Goal: Communication & Community: Answer question/provide support

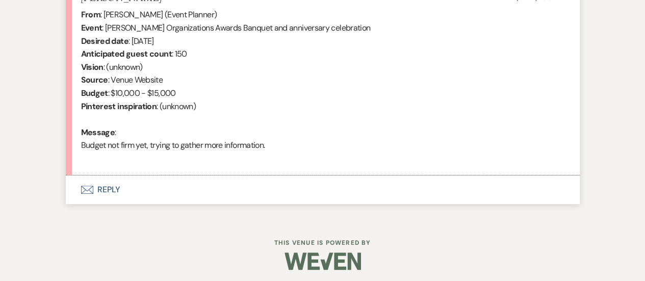
scroll to position [420, 0]
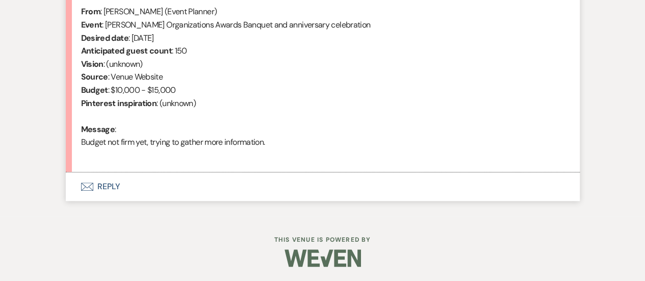
click at [102, 186] on button "Envelope Reply" at bounding box center [323, 186] width 514 height 29
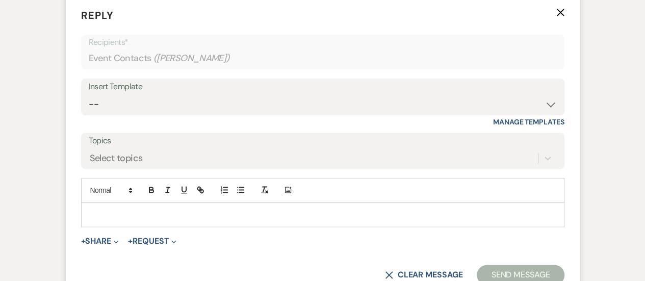
scroll to position [617, 0]
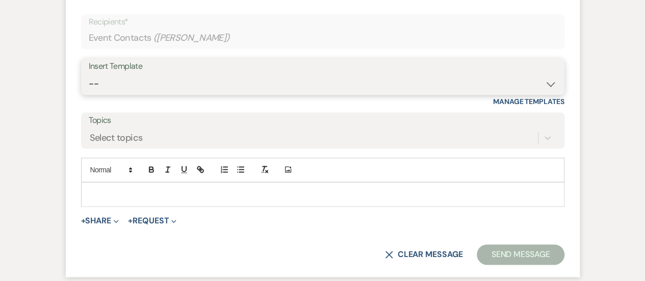
click at [190, 91] on select "-- Weven Planning Portal Introduction (Booked Events) Initial Inquiry Response …" at bounding box center [323, 84] width 468 height 20
select select "2983"
click at [89, 74] on select "-- Weven Planning Portal Introduction (Booked Events) Initial Inquiry Response …" at bounding box center [323, 84] width 468 height 20
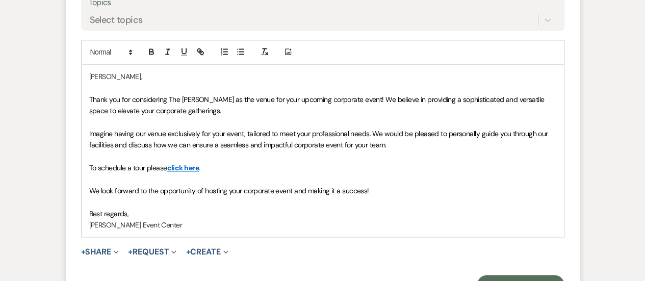
scroll to position [775, 0]
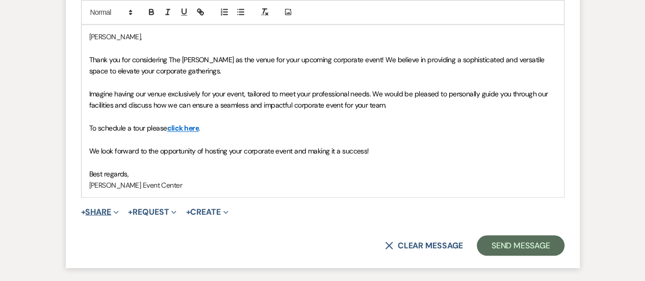
click at [116, 206] on span "Expand" at bounding box center [115, 211] width 8 height 11
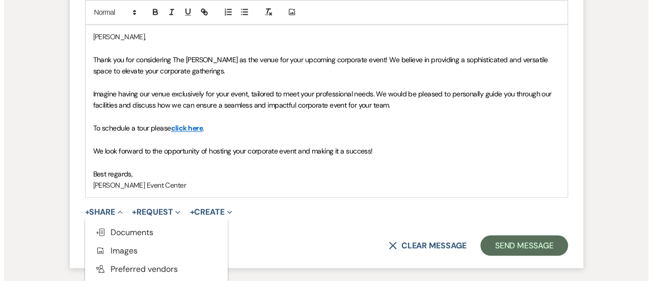
scroll to position [853, 0]
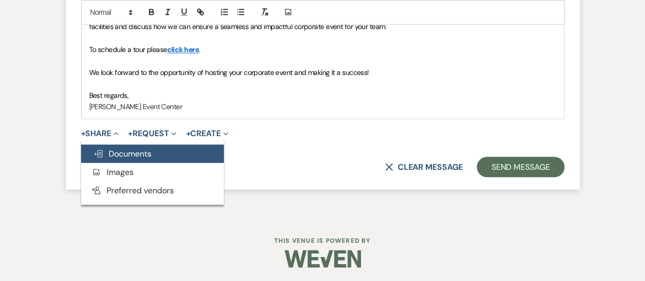
click at [135, 155] on span "Doc Upload Documents" at bounding box center [122, 153] width 58 height 11
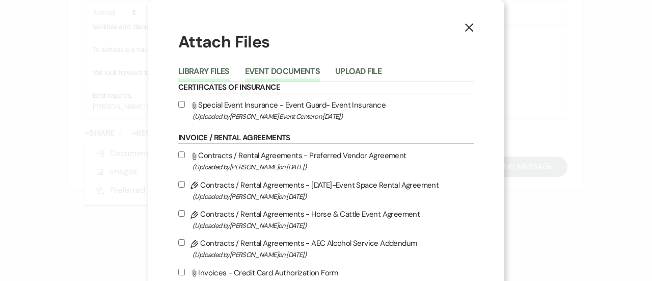
click at [279, 75] on button "Event Documents" at bounding box center [282, 74] width 75 height 14
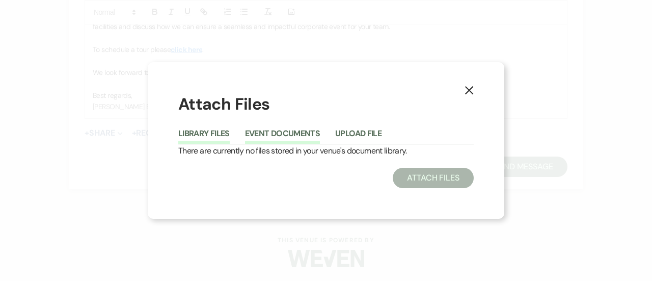
click at [207, 134] on button "Library Files" at bounding box center [203, 136] width 51 height 14
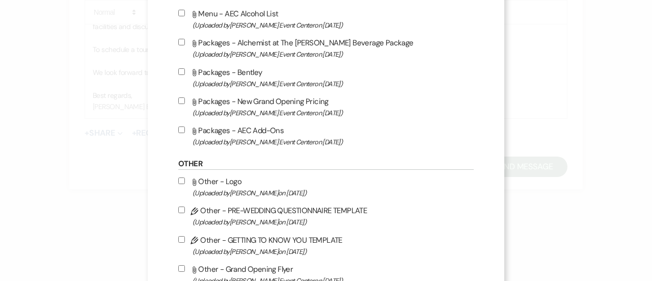
scroll to position [1768, 0]
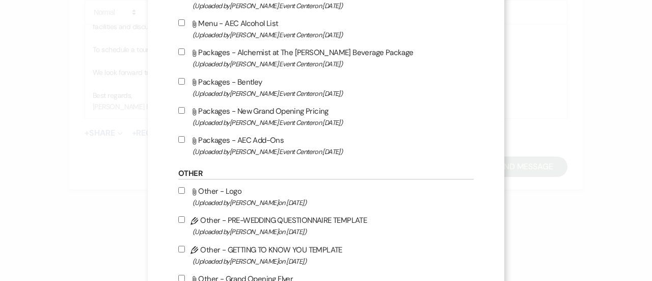
click at [198, 112] on label "Attach File Packages - New Grand Opening Pricing (Uploaded by [PERSON_NAME] Eve…" at bounding box center [326, 116] width 296 height 24
click at [185, 112] on input "Attach File Packages - New Grand Opening Pricing (Uploaded by [PERSON_NAME] Eve…" at bounding box center [181, 110] width 7 height 7
checkbox input "true"
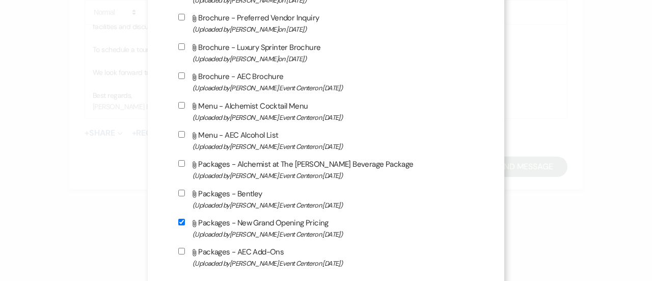
scroll to position [1650, 0]
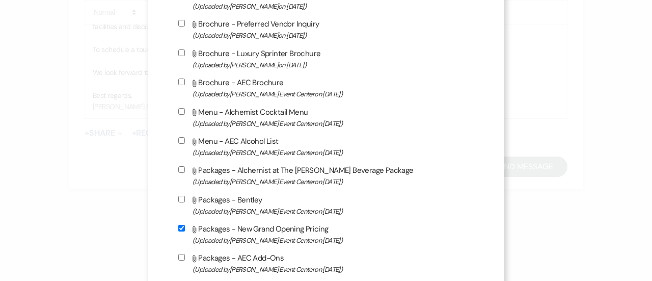
click at [241, 257] on label "Attach File Packages - AEC Add-Ons (Uploaded by [PERSON_NAME] Event Center on […" at bounding box center [326, 263] width 296 height 24
click at [185, 257] on input "Attach File Packages - AEC Add-Ons (Uploaded by [PERSON_NAME] Event Center on […" at bounding box center [181, 257] width 7 height 7
checkbox input "true"
click at [229, 199] on label "Attach File Packages - Bentley (Uploaded by [PERSON_NAME] Event Center on [DATE…" at bounding box center [326, 205] width 296 height 24
click at [185, 199] on input "Attach File Packages - Bentley (Uploaded by [PERSON_NAME] Event Center on [DATE…" at bounding box center [181, 199] width 7 height 7
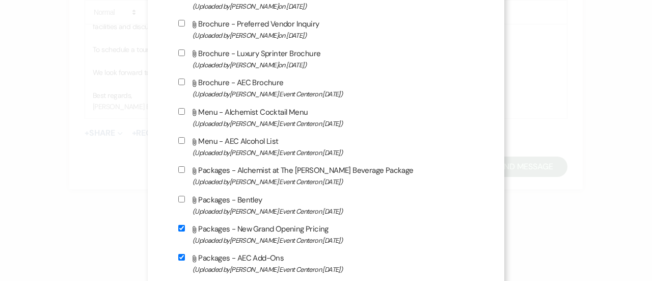
checkbox input "true"
click at [232, 169] on label "Attach File Packages - Alchemist at The [PERSON_NAME] Beverage Package (Uploade…" at bounding box center [326, 176] width 296 height 24
click at [185, 169] on input "Attach File Packages - Alchemist at The [PERSON_NAME] Beverage Package (Uploade…" at bounding box center [181, 169] width 7 height 7
checkbox input "true"
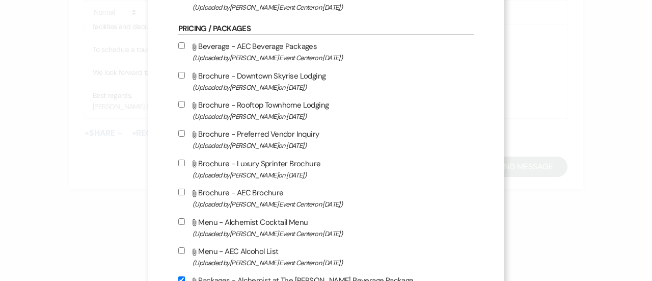
scroll to position [1563, 0]
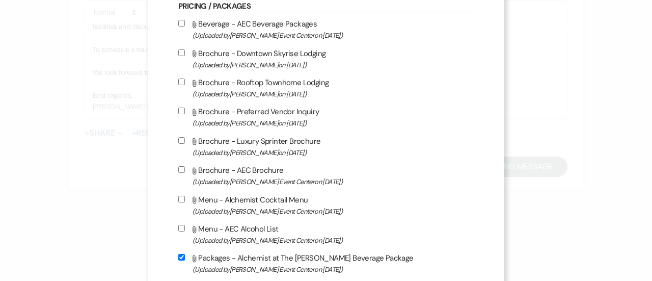
click at [259, 54] on label "Attach File Brochure - Downtown Skyrise Lodging (Uploaded by [PERSON_NAME] on […" at bounding box center [326, 59] width 296 height 24
click at [185, 54] on input "Attach File Brochure - Downtown Skyrise Lodging (Uploaded by [PERSON_NAME] on […" at bounding box center [181, 52] width 7 height 7
click at [248, 60] on span "(Uploaded by [PERSON_NAME] on [DATE] )" at bounding box center [333, 65] width 281 height 12
click at [185, 56] on input "Attach File Brochure - Downtown Skyrise Lodging (Uploaded by [PERSON_NAME] on […" at bounding box center [181, 52] width 7 height 7
checkbox input "false"
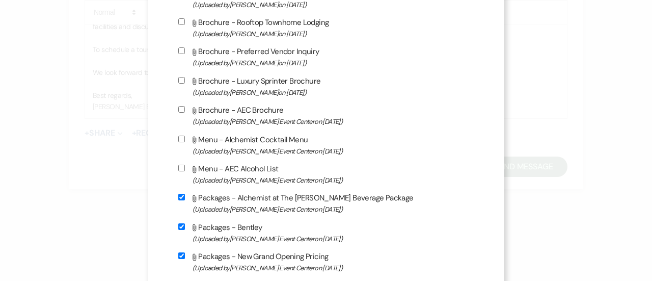
scroll to position [1610, 0]
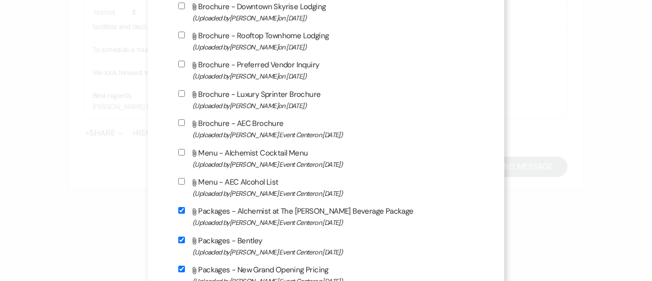
click at [258, 131] on span "(Uploaded by [PERSON_NAME] Event Center on [DATE] )" at bounding box center [333, 135] width 281 height 12
click at [185, 126] on input "Attach File Brochure - AEC Brochure (Uploaded by [PERSON_NAME] Event Center on …" at bounding box center [181, 122] width 7 height 7
checkbox input "true"
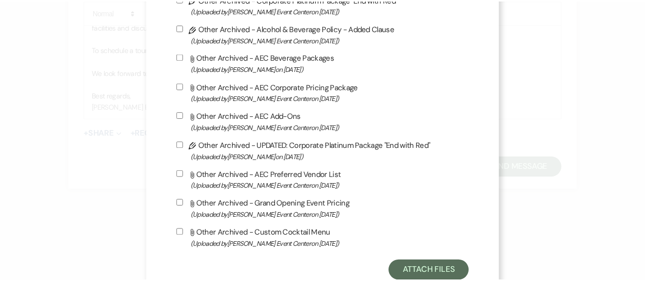
scroll to position [2215, 0]
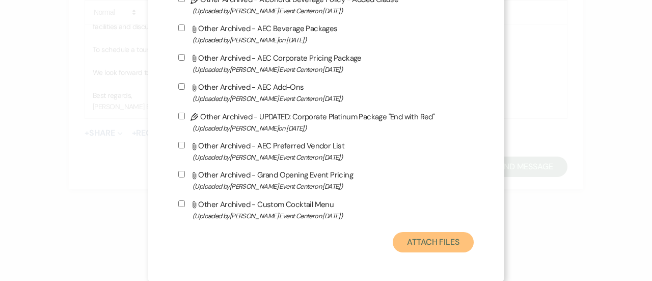
click at [433, 240] on button "Attach Files" at bounding box center [433, 242] width 81 height 20
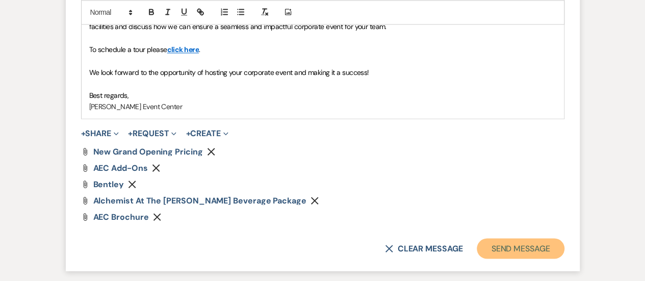
click at [507, 254] on button "Send Message" at bounding box center [520, 248] width 87 height 20
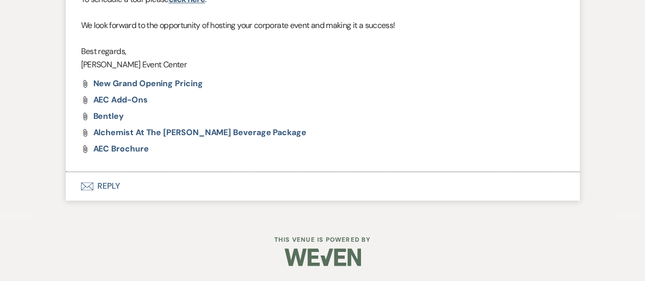
scroll to position [739, 0]
